Goal: Find specific page/section: Find specific page/section

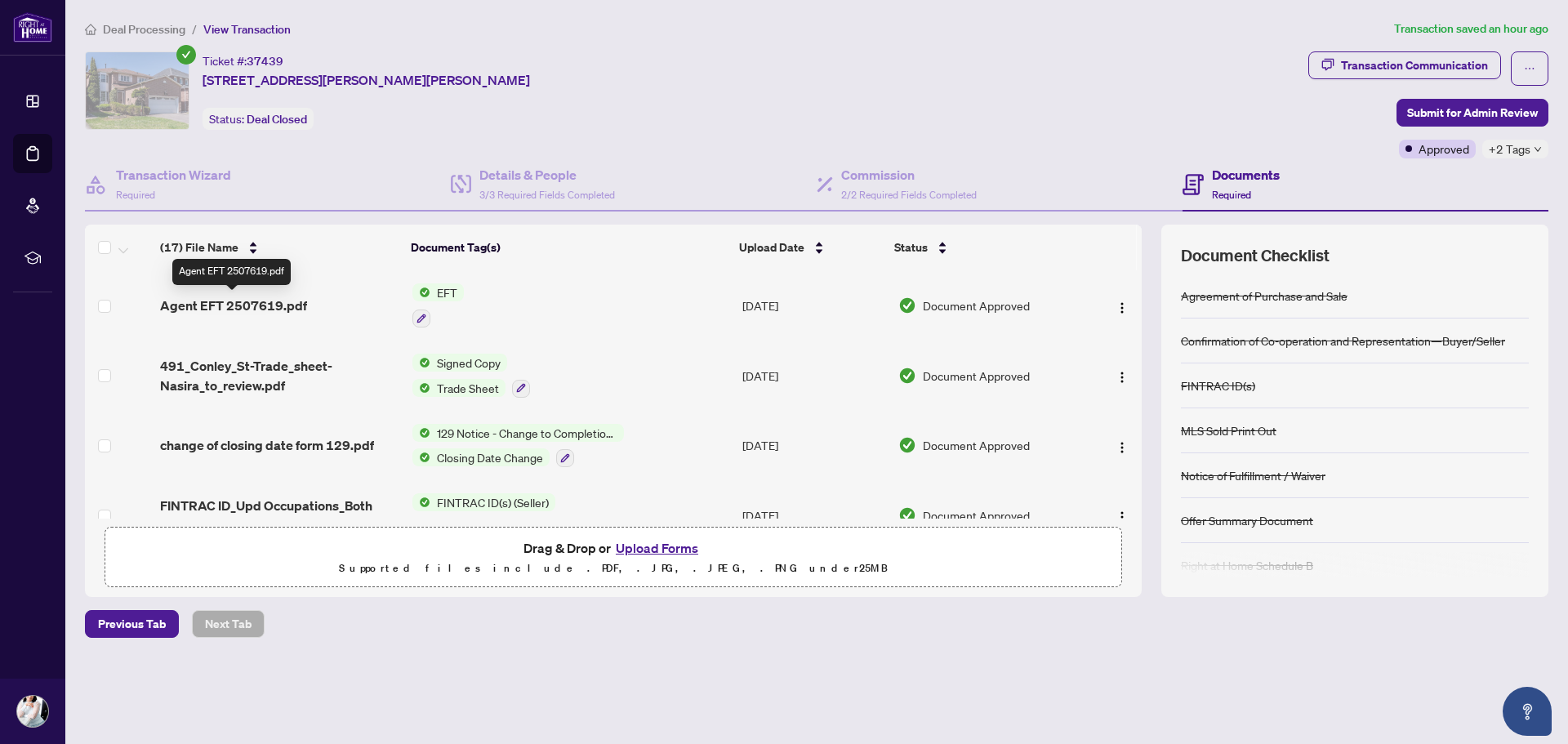
click at [275, 304] on span "Agent EFT 2507619.pdf" at bounding box center [233, 305] width 147 height 20
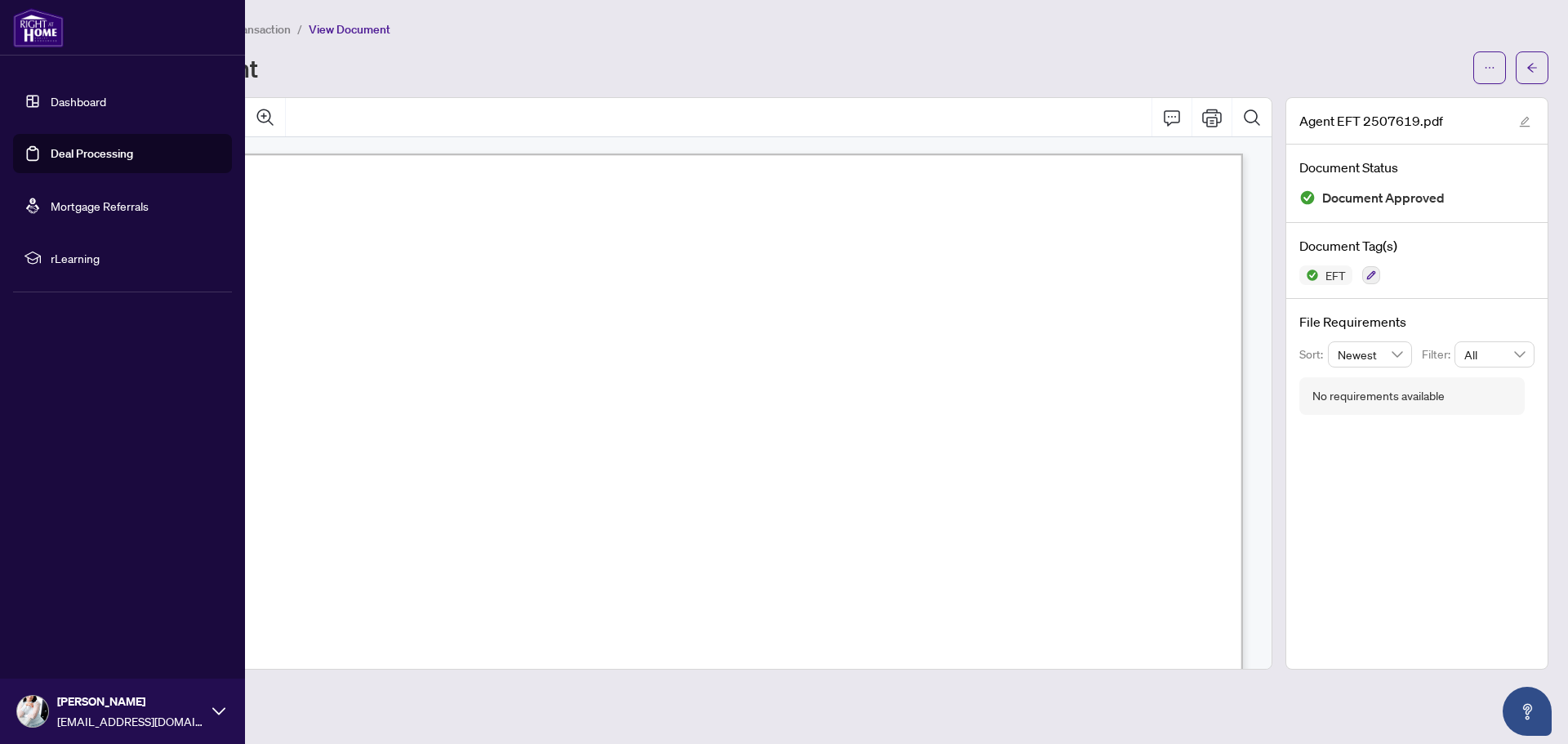
click at [50, 103] on link "Dashboard" at bounding box center [78, 101] width 55 height 15
